Goal: Information Seeking & Learning: Check status

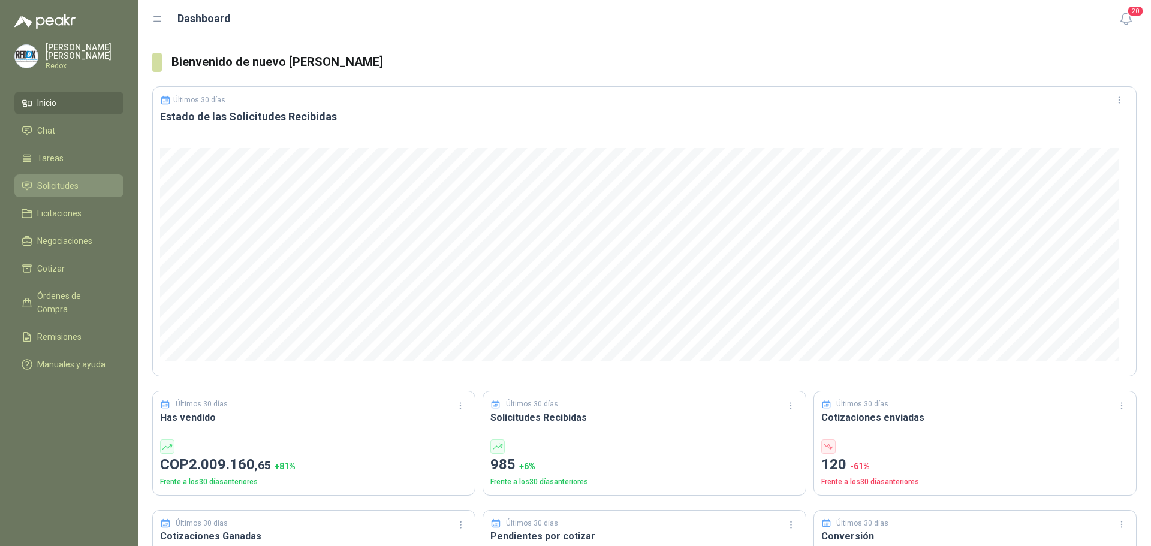
click at [78, 187] on span "Solicitudes" at bounding box center [57, 185] width 41 height 13
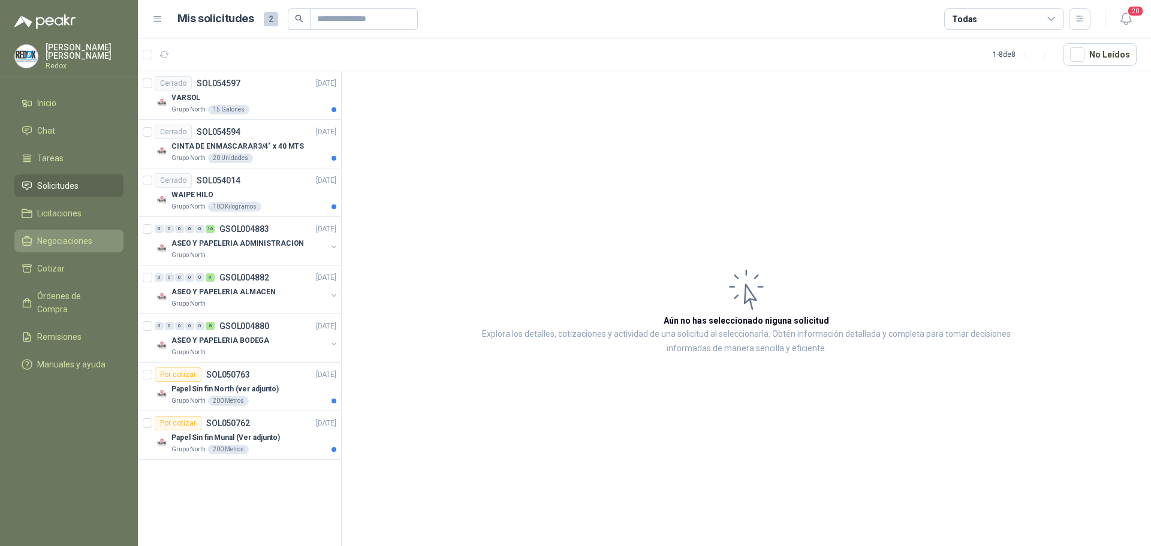
click at [47, 236] on span "Negociaciones" at bounding box center [64, 240] width 55 height 13
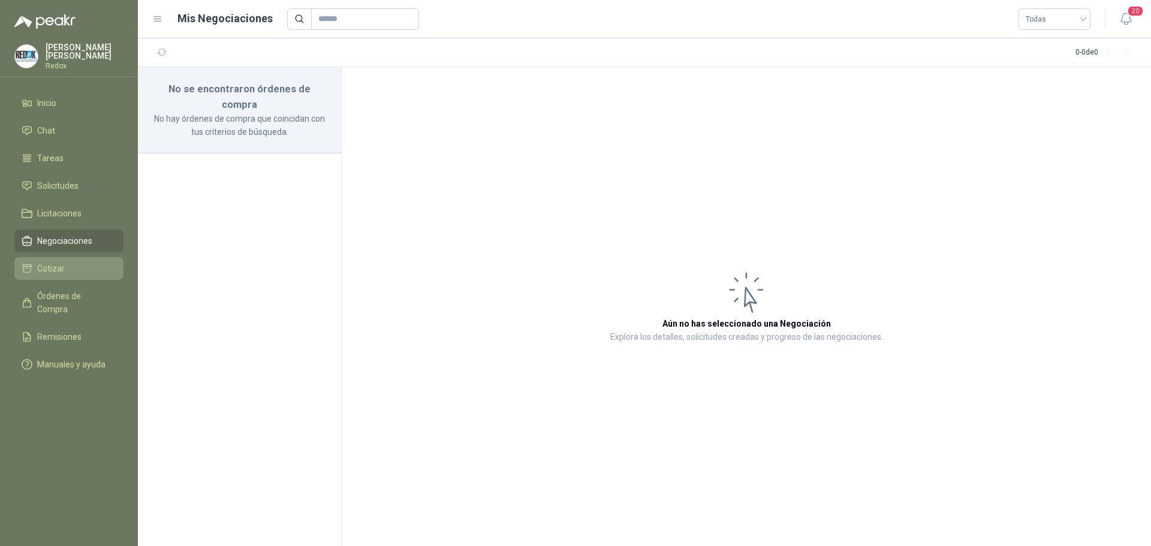
click at [59, 264] on span "Cotizar" at bounding box center [51, 268] width 28 height 13
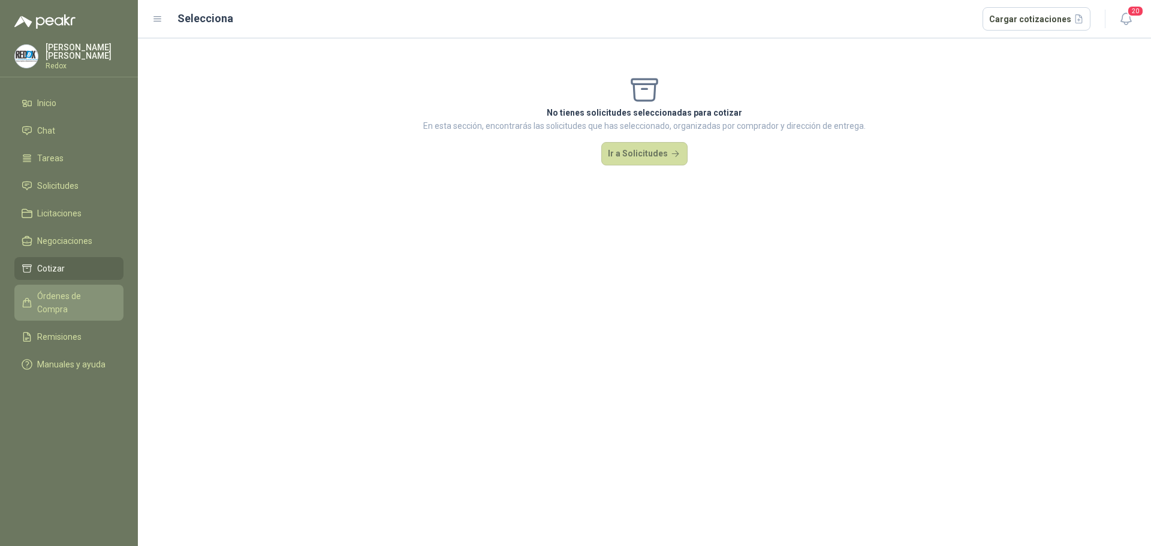
click at [75, 292] on span "Órdenes de Compra" at bounding box center [74, 303] width 75 height 26
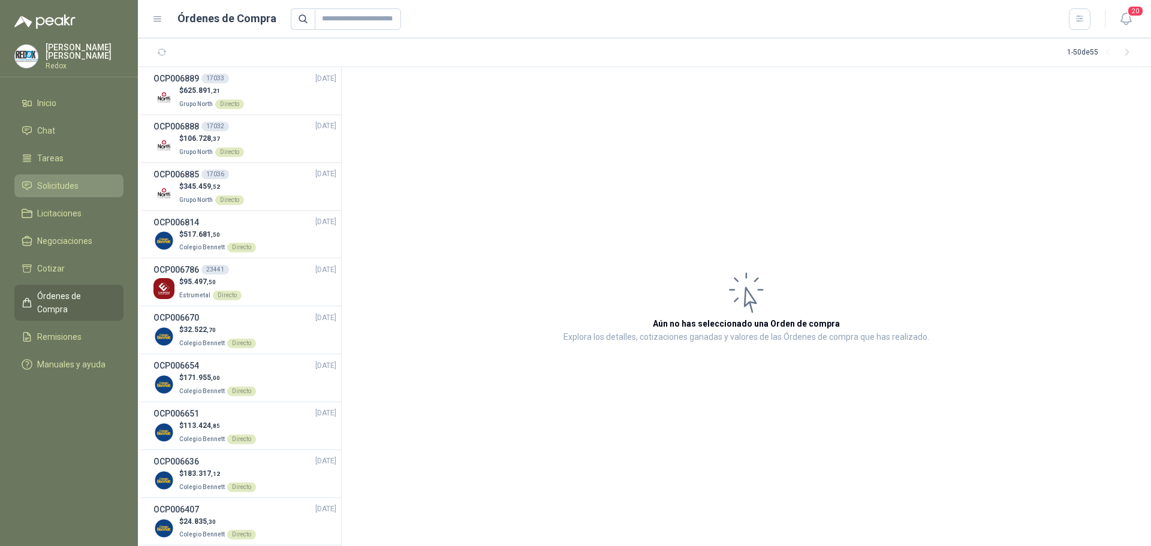
click at [56, 179] on span "Solicitudes" at bounding box center [57, 185] width 41 height 13
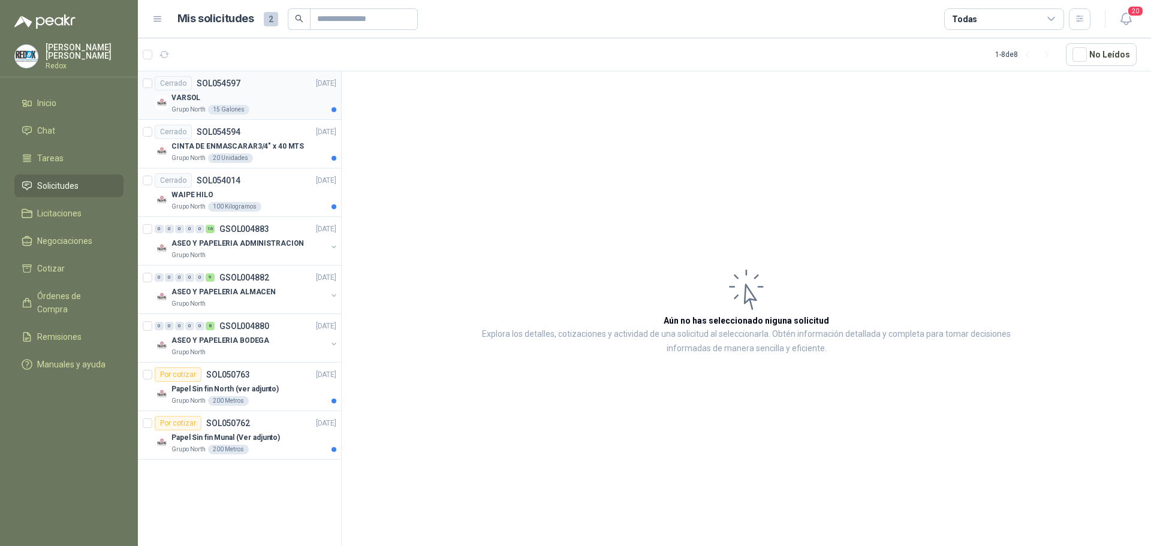
click at [272, 100] on div "VARSOL" at bounding box center [254, 98] width 165 height 14
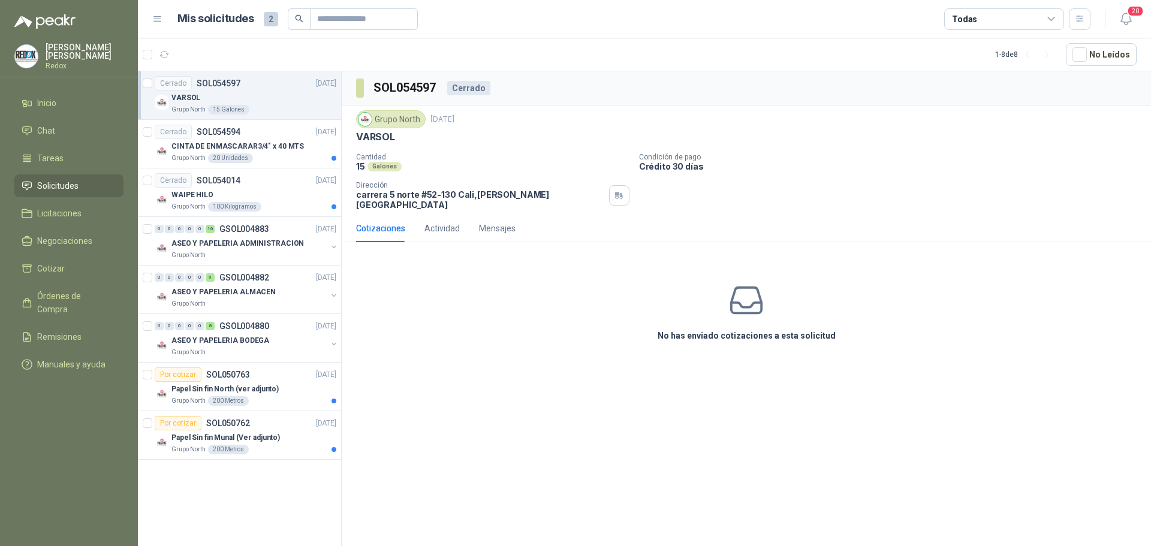
click at [266, 105] on div "Grupo North 15 Galones" at bounding box center [254, 110] width 165 height 10
drag, startPoint x: 227, startPoint y: 98, endPoint x: 512, endPoint y: 298, distance: 347.8
click at [512, 298] on div "No has enviado cotizaciones a esta solicitud" at bounding box center [747, 312] width 810 height 121
click at [54, 187] on span "Solicitudes" at bounding box center [57, 185] width 41 height 13
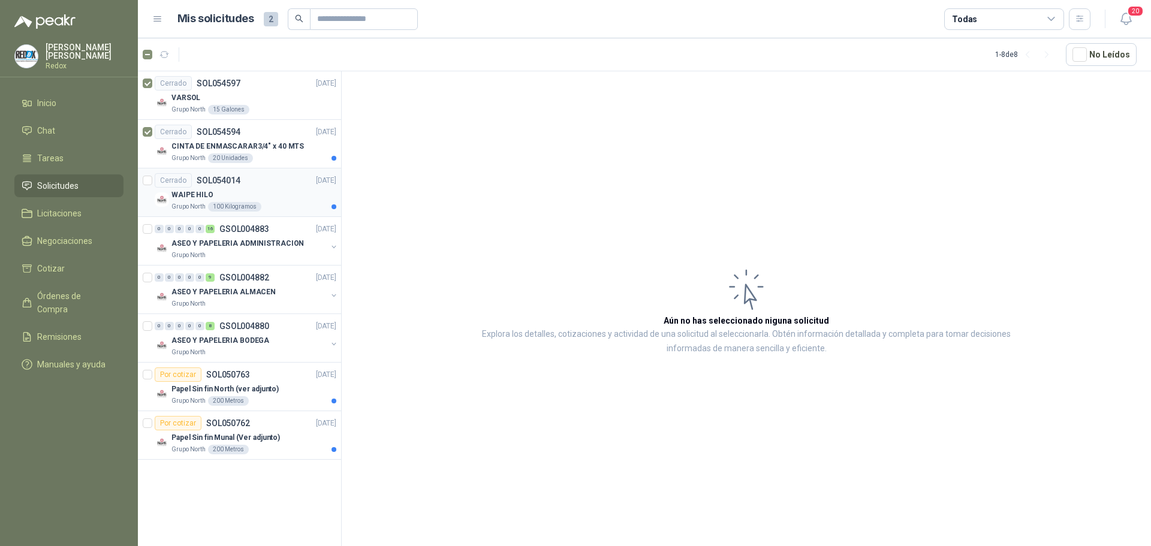
click at [144, 185] on div at bounding box center [148, 192] width 10 height 38
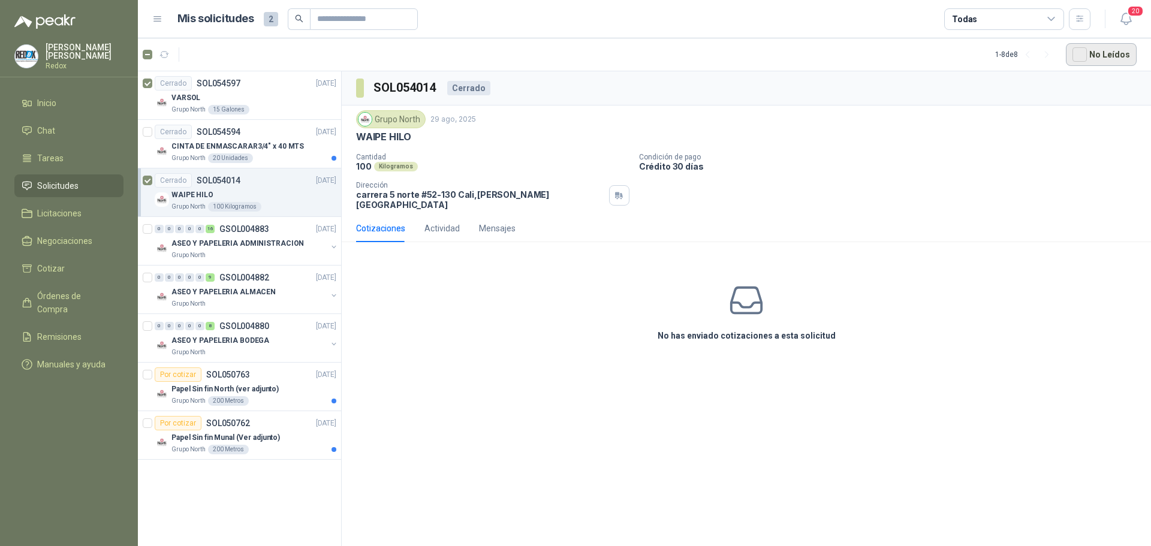
click at [1116, 54] on button "No Leídos" at bounding box center [1101, 54] width 71 height 23
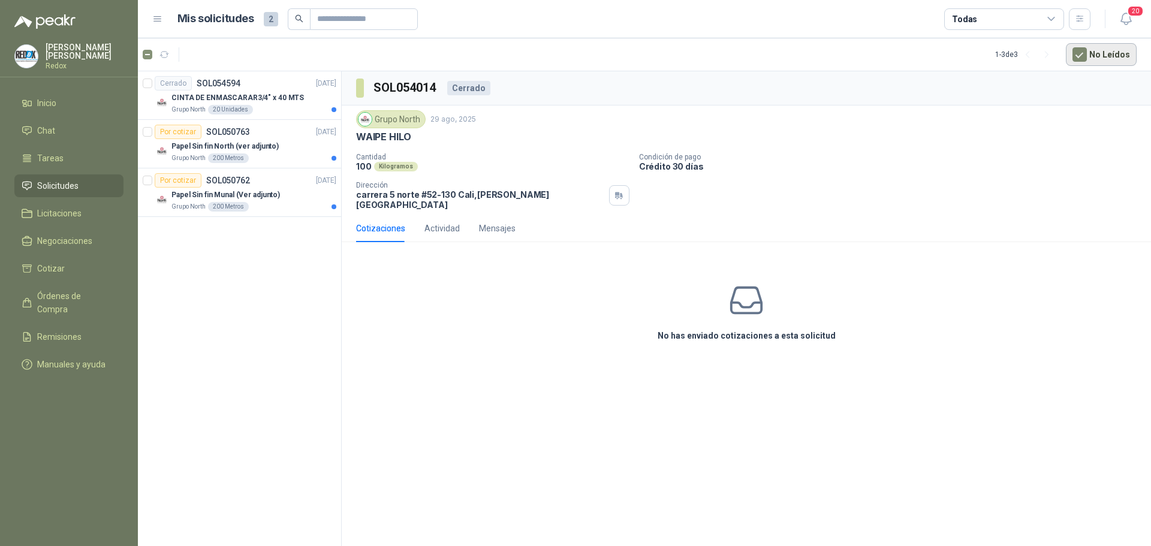
click at [1074, 50] on button "No Leídos" at bounding box center [1101, 54] width 71 height 23
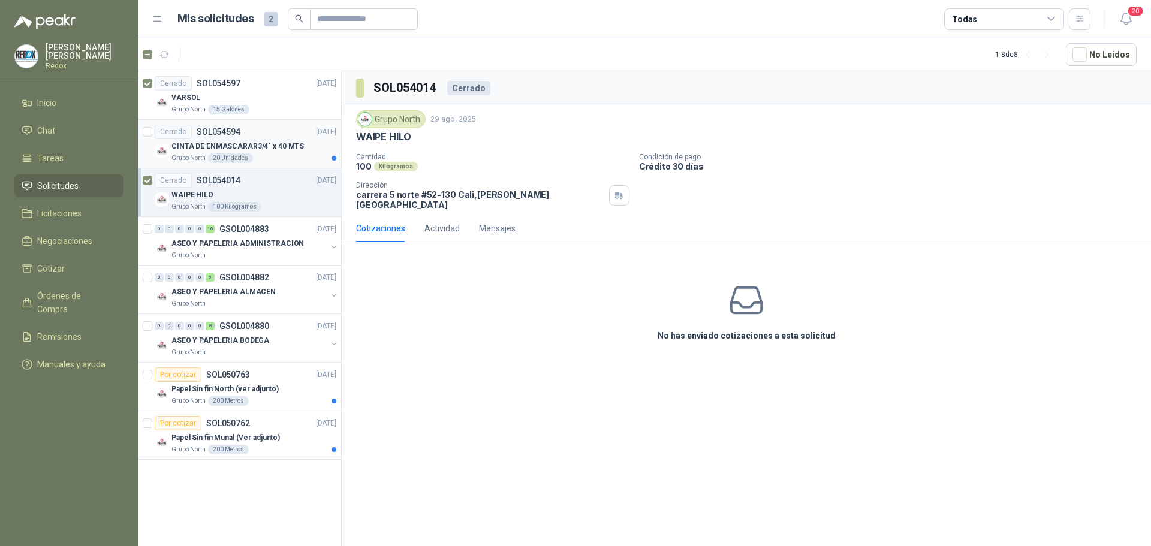
click at [239, 149] on p "CINTA DE ENMASCARAR3/4" x 40 MTS" at bounding box center [238, 146] width 133 height 11
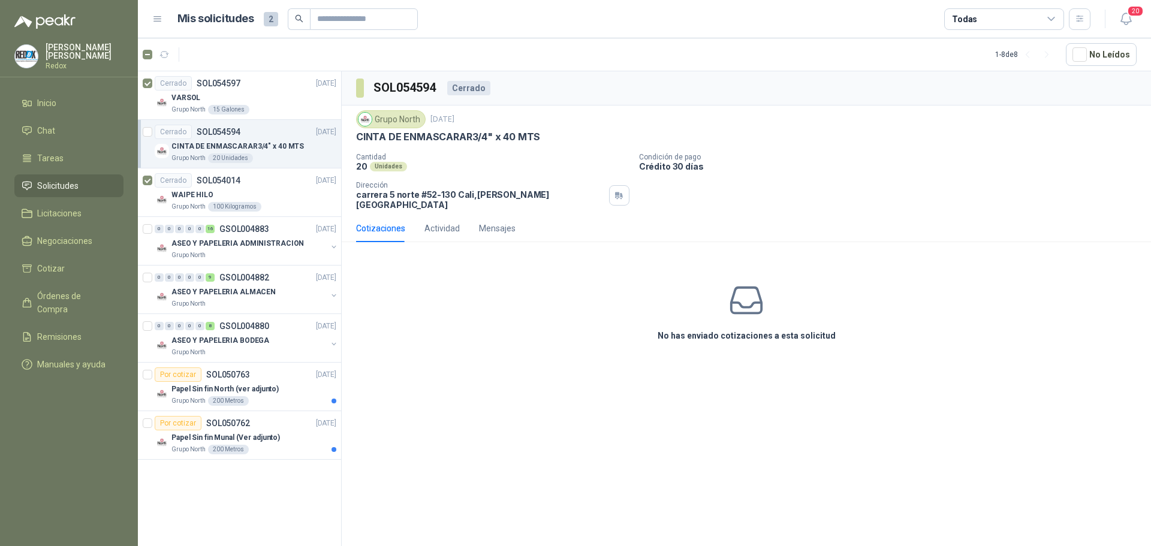
click at [272, 142] on p "CINTA DE ENMASCARAR3/4" x 40 MTS" at bounding box center [238, 146] width 133 height 11
click at [273, 107] on div "Grupo North 15 Galones" at bounding box center [254, 110] width 165 height 10
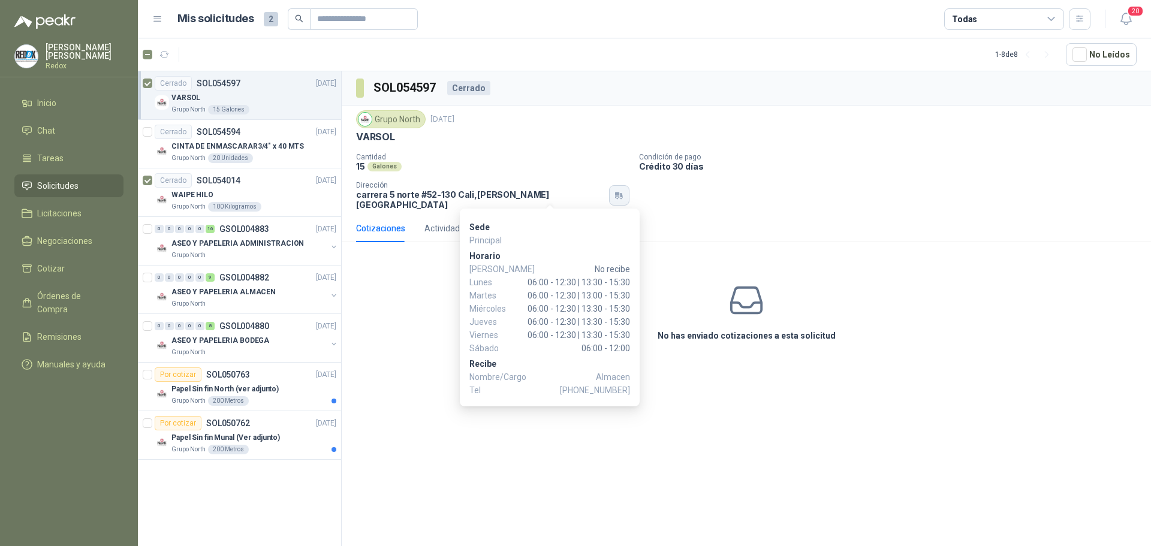
click at [614, 193] on icon "button" at bounding box center [619, 196] width 10 height 10
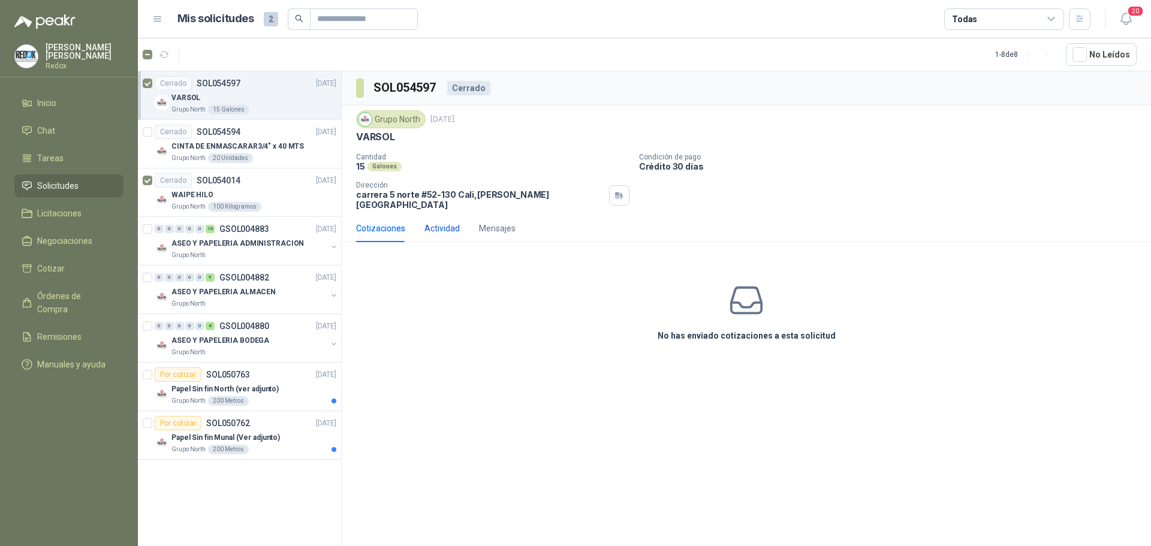
click at [443, 222] on div "Actividad" at bounding box center [442, 228] width 35 height 13
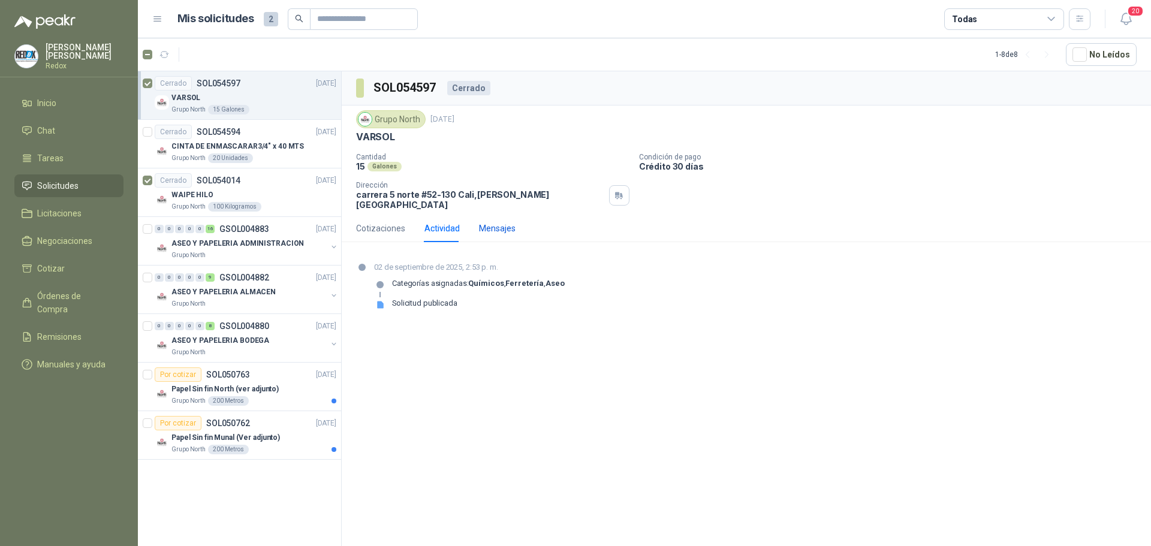
click at [495, 222] on div "Mensajes" at bounding box center [497, 228] width 37 height 13
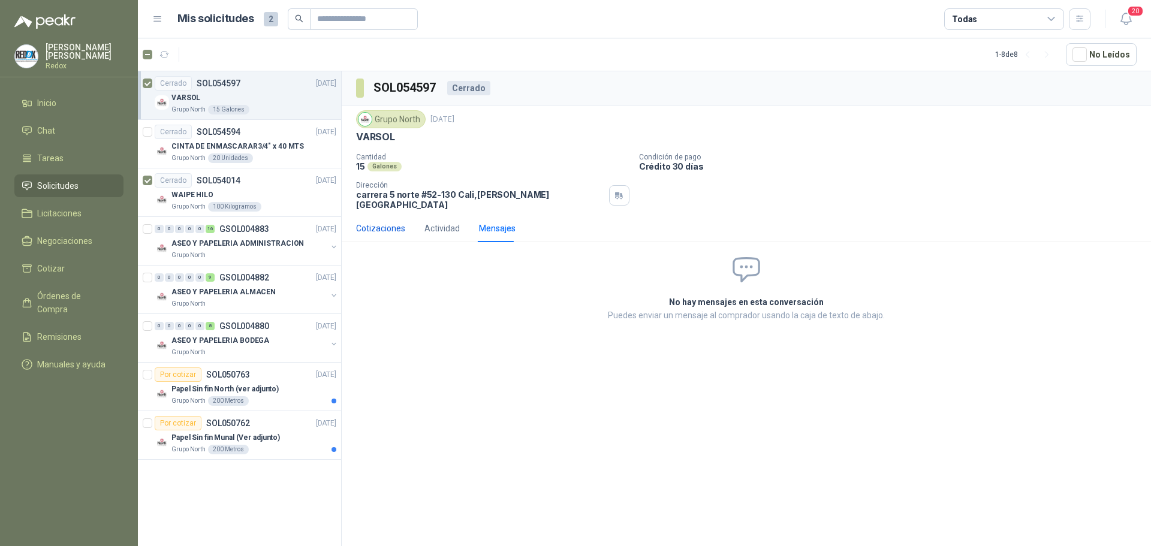
click at [390, 222] on div "Cotizaciones" at bounding box center [380, 228] width 49 height 13
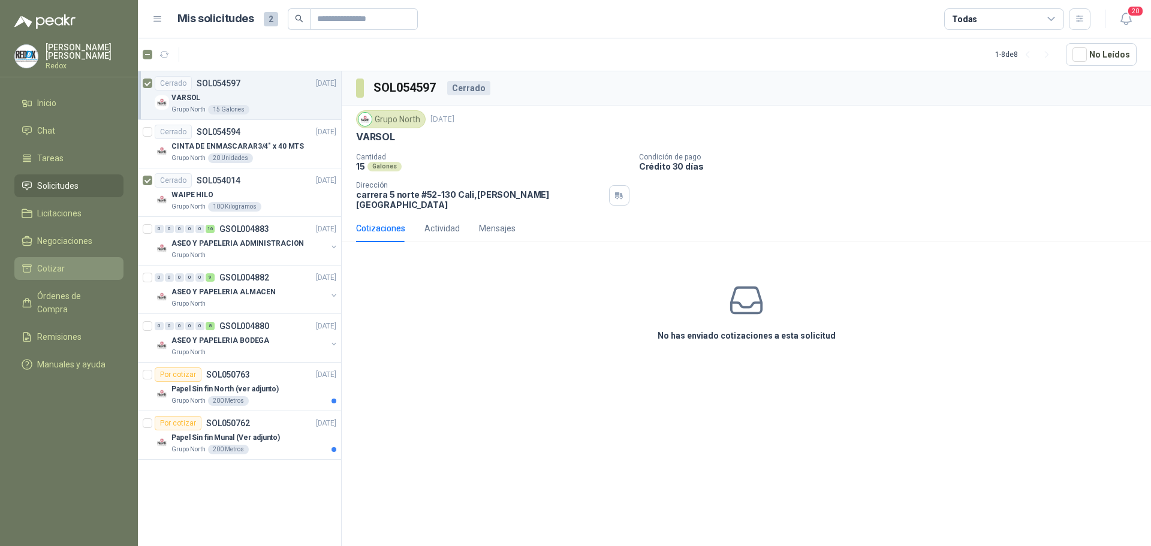
click at [54, 265] on span "Cotizar" at bounding box center [51, 268] width 28 height 13
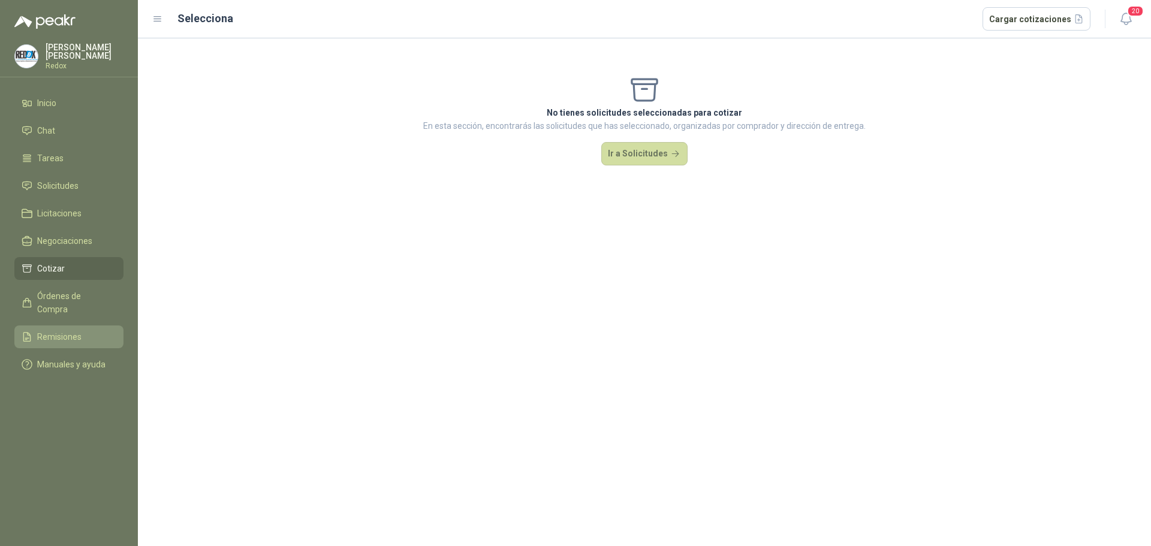
click at [63, 330] on span "Remisiones" at bounding box center [59, 336] width 44 height 13
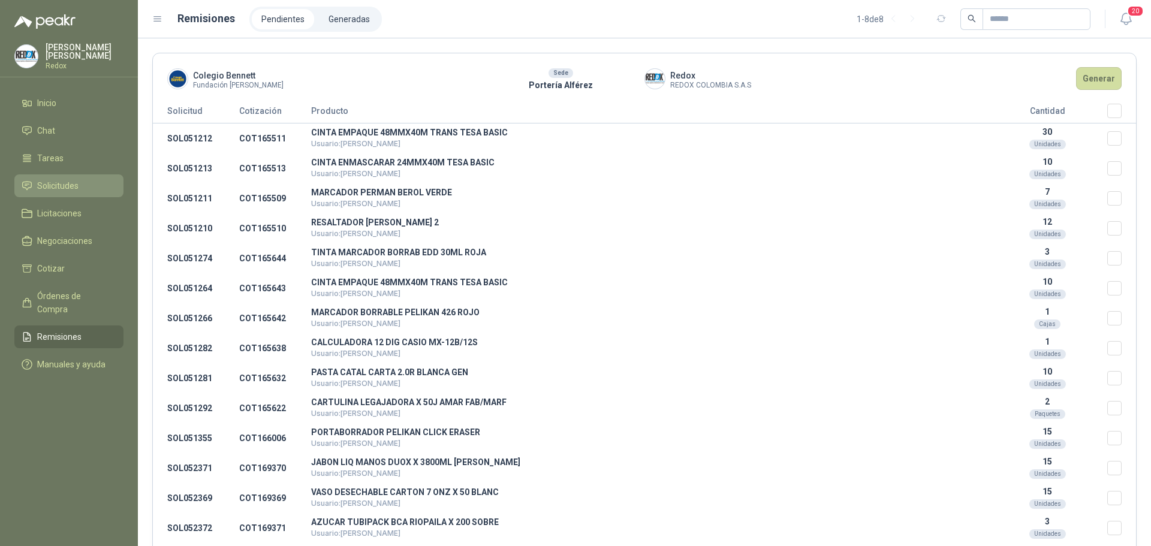
click at [56, 179] on span "Solicitudes" at bounding box center [57, 185] width 41 height 13
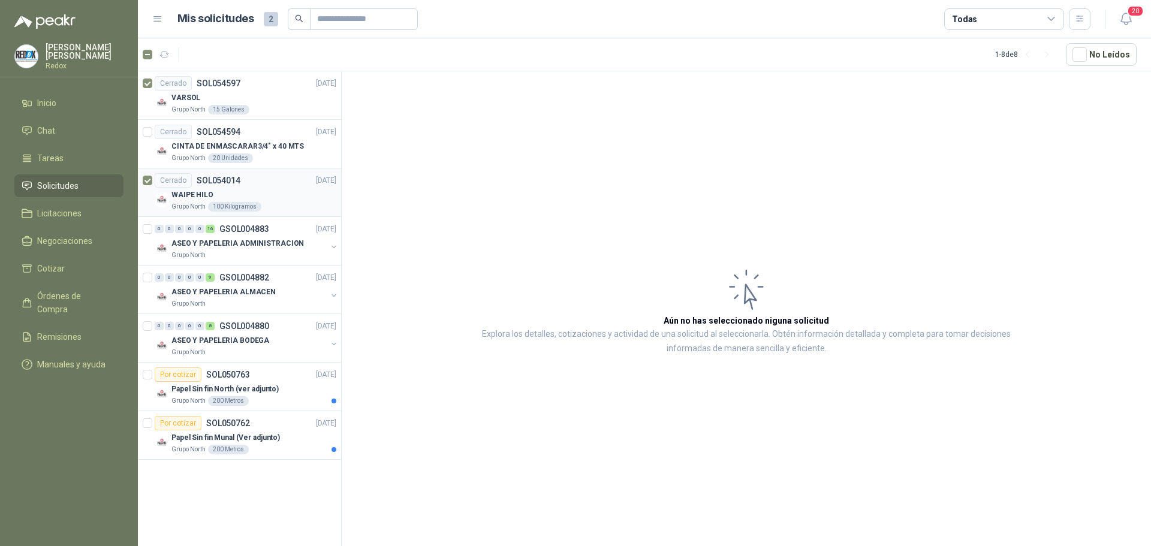
click at [142, 179] on article "Cerrado SOL054014 [DATE] WAIPE HILO Grupo North 100 Kilogramos" at bounding box center [239, 193] width 203 height 49
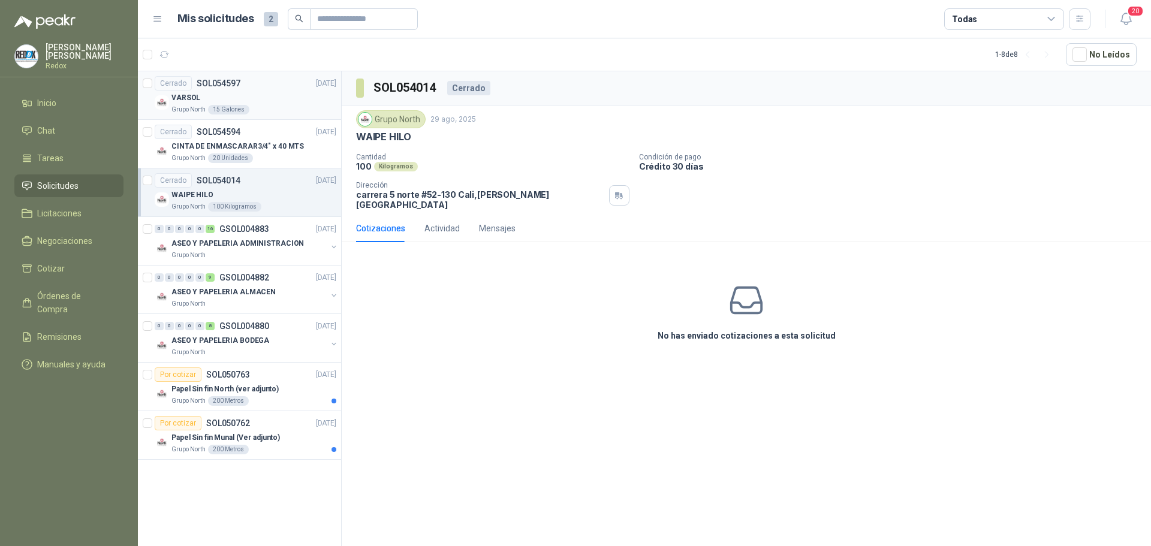
click at [264, 86] on div "Cerrado SOL054597 [DATE]" at bounding box center [246, 83] width 182 height 14
click at [284, 137] on div "Cerrado SOL054594 [DATE]" at bounding box center [246, 132] width 182 height 14
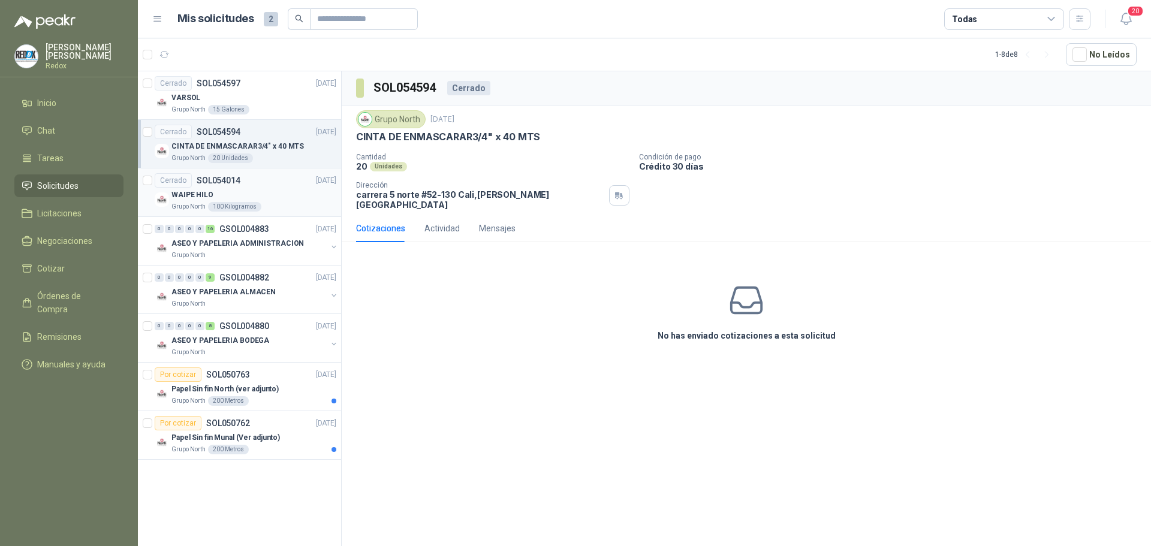
click at [272, 194] on div "WAIPE HILO" at bounding box center [254, 195] width 165 height 14
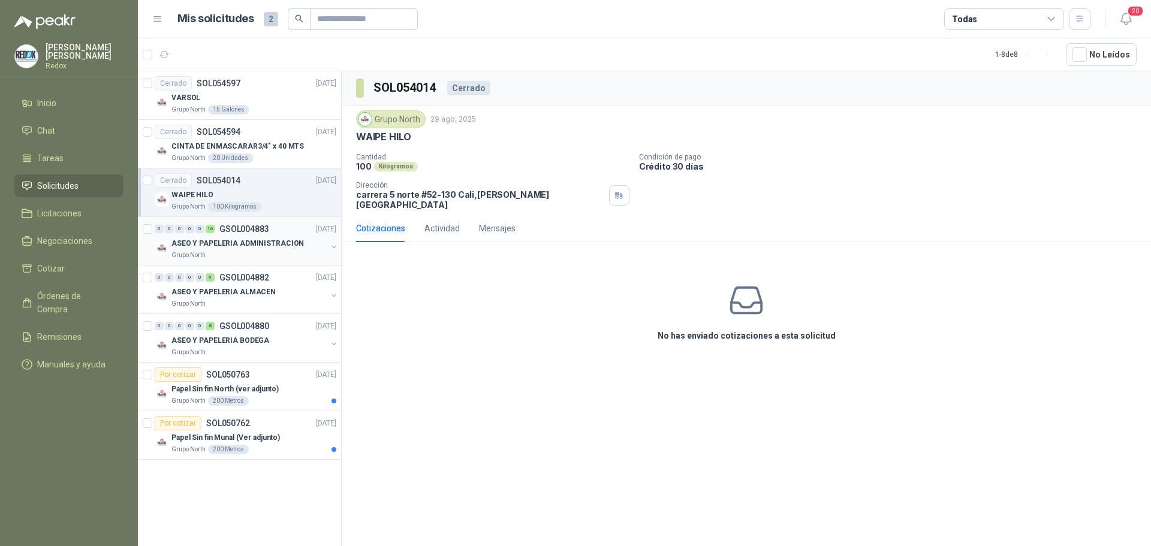
click at [279, 257] on div "Grupo North" at bounding box center [249, 256] width 155 height 10
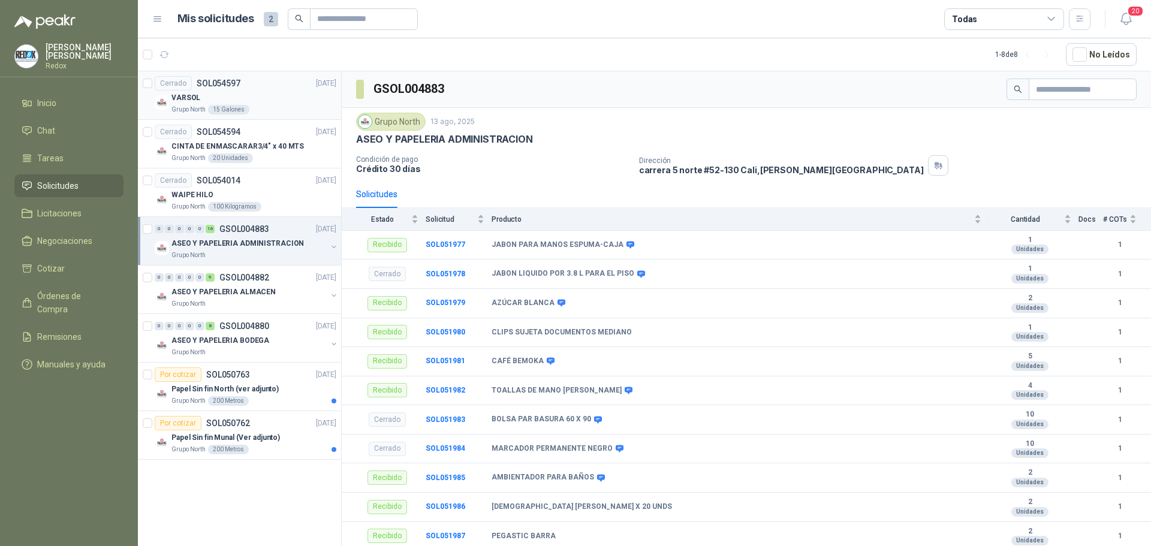
click at [255, 91] on div "VARSOL" at bounding box center [254, 98] width 165 height 14
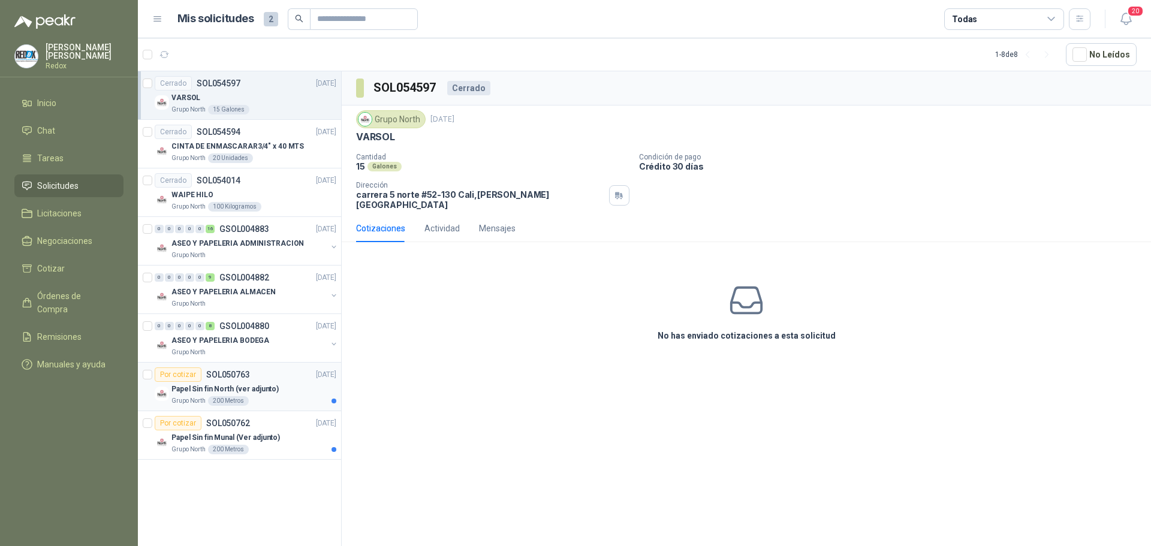
click at [270, 381] on div "Por cotizar SOL050763 [DATE]" at bounding box center [246, 375] width 182 height 14
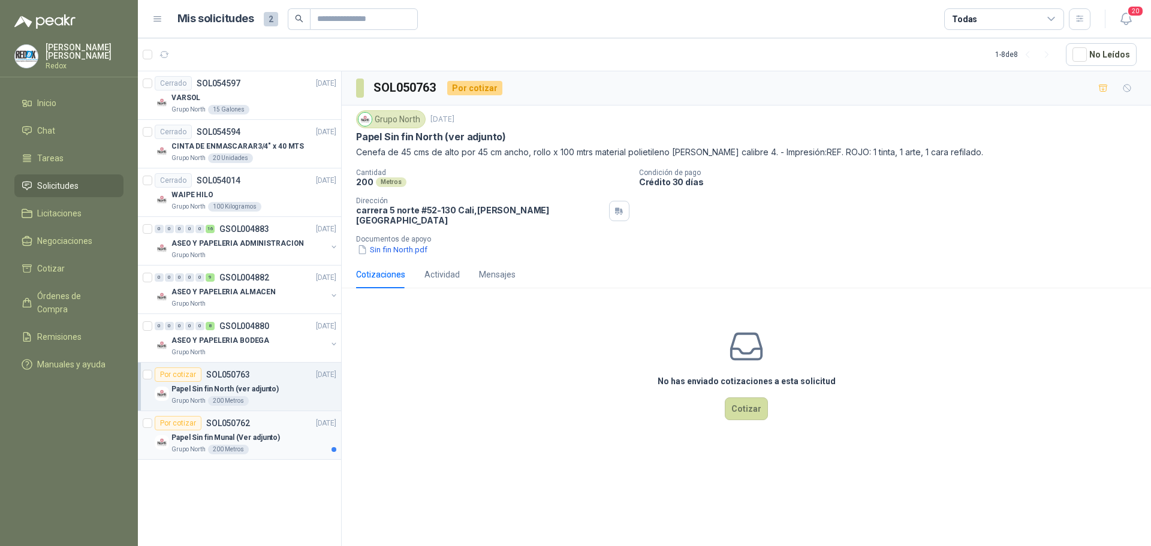
click at [275, 435] on p "Papel Sin fin Munal (Ver adjunto)" at bounding box center [226, 437] width 109 height 11
click at [269, 387] on p "Papel Sin fin North (ver adjunto)" at bounding box center [225, 389] width 107 height 11
click at [32, 98] on icon at bounding box center [27, 103] width 11 height 11
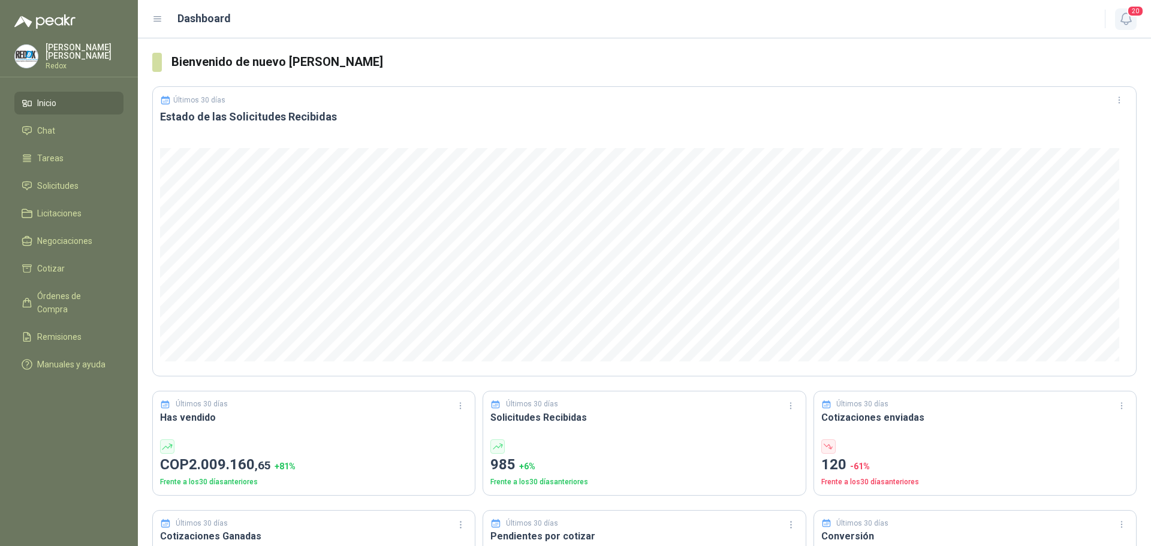
click at [1127, 16] on icon "button" at bounding box center [1126, 18] width 15 height 15
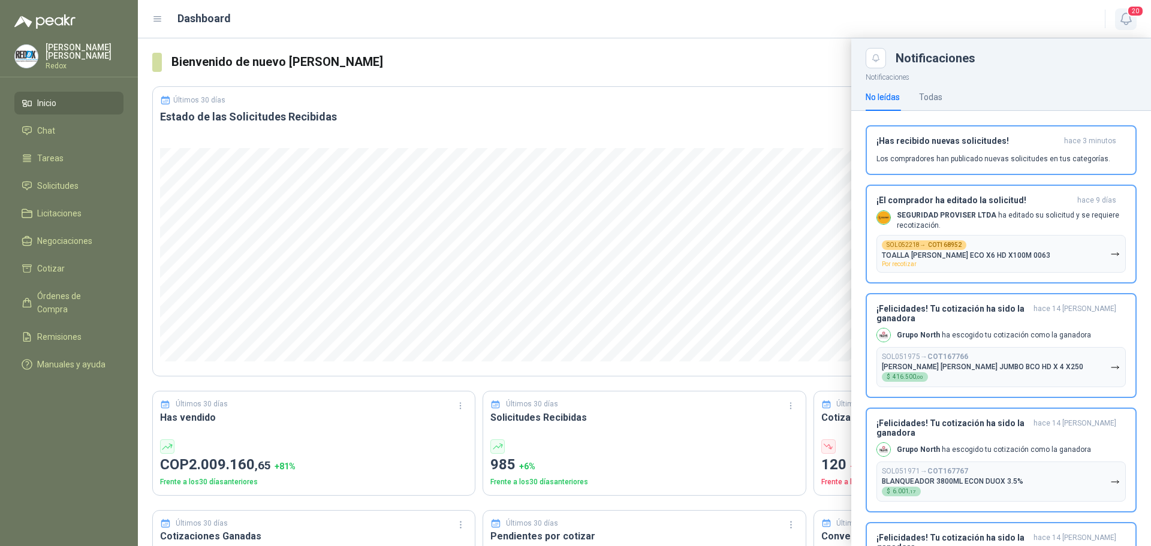
click at [1127, 16] on icon "button" at bounding box center [1126, 18] width 15 height 15
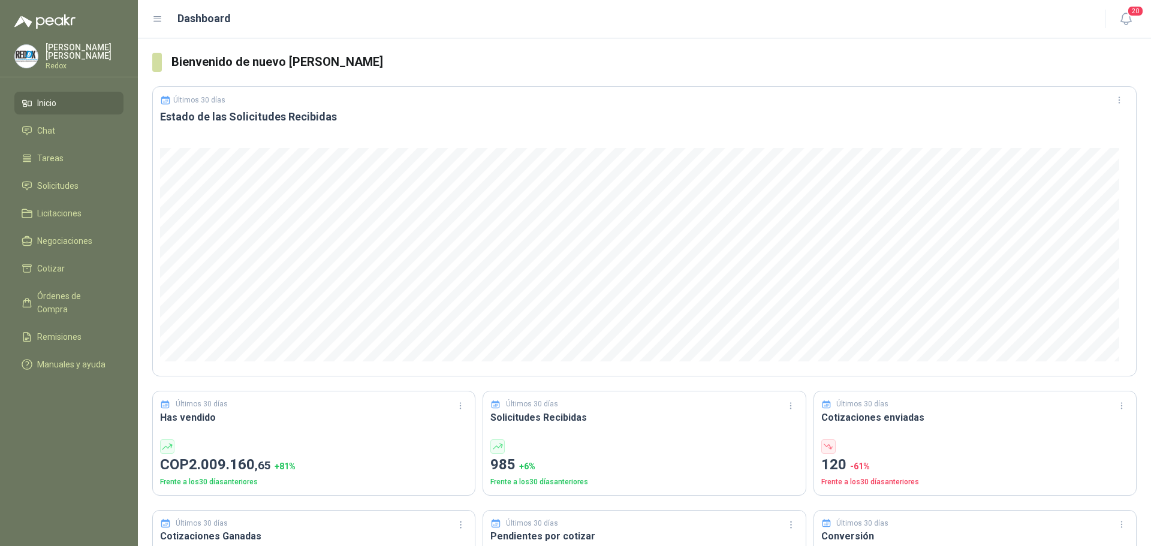
click at [62, 50] on p "[PERSON_NAME]" at bounding box center [85, 51] width 78 height 17
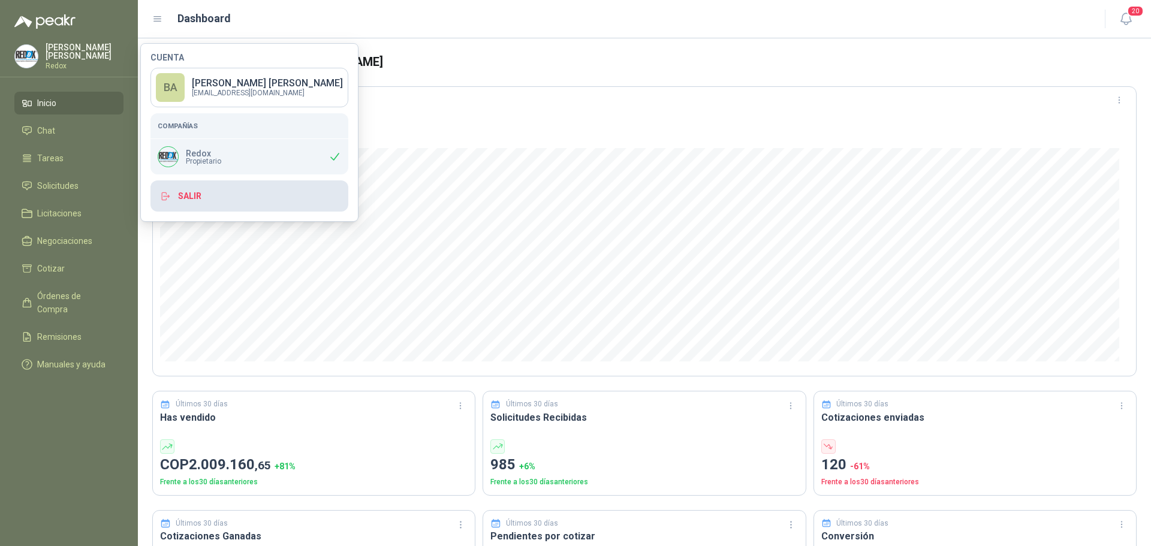
click at [202, 195] on button "Salir" at bounding box center [250, 196] width 198 height 31
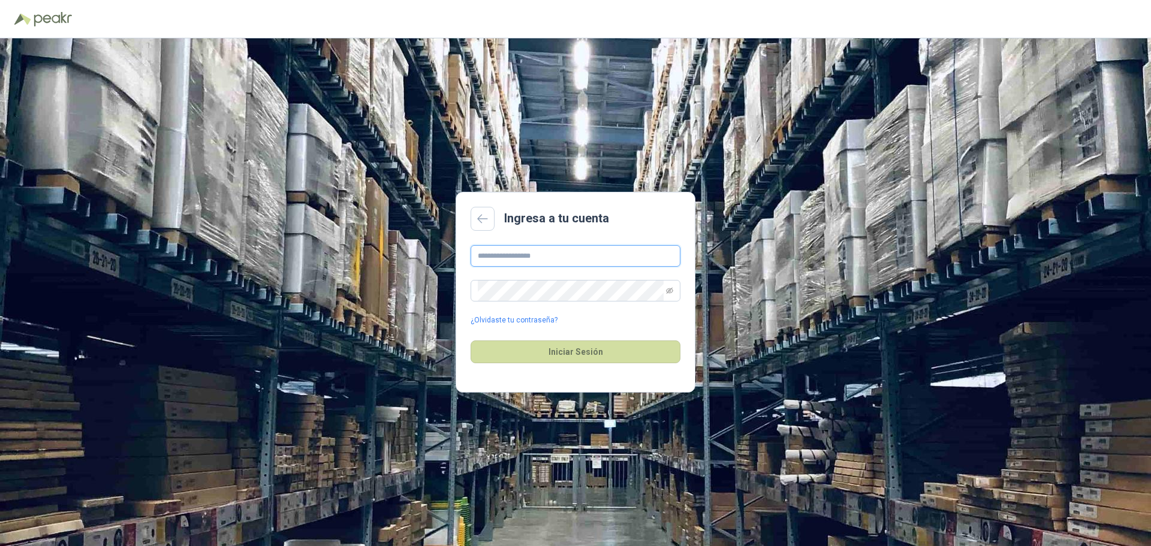
type input "**********"
